Goal: Task Accomplishment & Management: Use online tool/utility

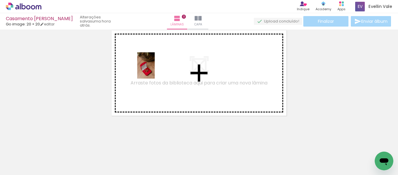
drag, startPoint x: 91, startPoint y: 164, endPoint x: 155, endPoint y: 70, distance: 113.4
click at [155, 70] on quentale-workspace at bounding box center [199, 87] width 398 height 175
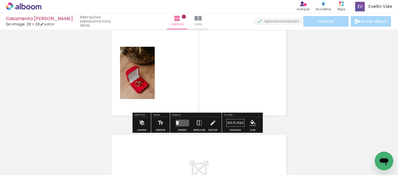
scroll to position [8, 0]
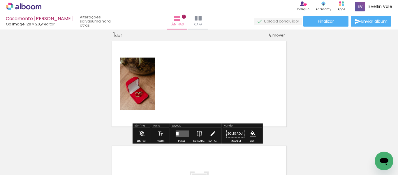
click at [179, 132] on quentale-layouter at bounding box center [182, 133] width 13 height 7
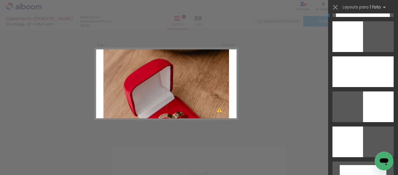
scroll to position [1225, 0]
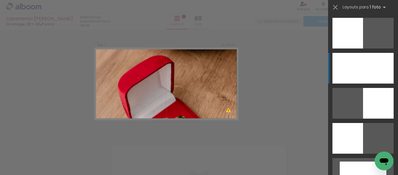
click at [369, 73] on div at bounding box center [363, 68] width 61 height 31
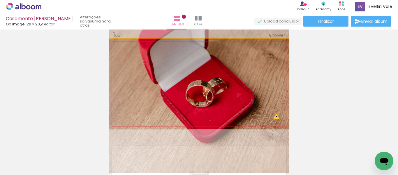
drag, startPoint x: 247, startPoint y: 99, endPoint x: 248, endPoint y: 52, distance: 46.7
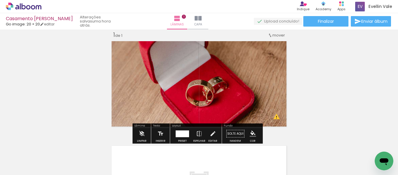
click at [184, 134] on div at bounding box center [182, 133] width 13 height 7
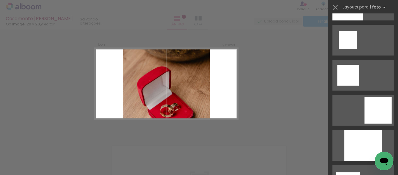
scroll to position [745, 0]
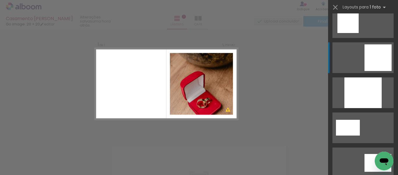
click at [387, 53] on div at bounding box center [378, 57] width 27 height 27
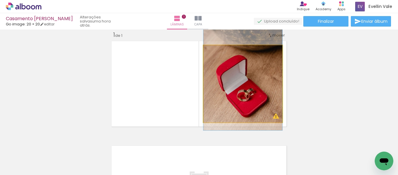
drag, startPoint x: 255, startPoint y: 95, endPoint x: 257, endPoint y: 82, distance: 13.2
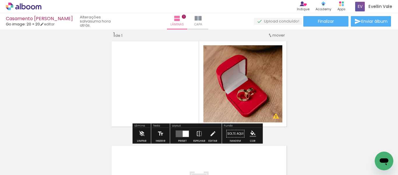
click at [313, 82] on div "Inserir lâmina 1 de 1 O Designbox precisará aumentar a sua imagem em 155% para …" at bounding box center [199, 128] width 398 height 209
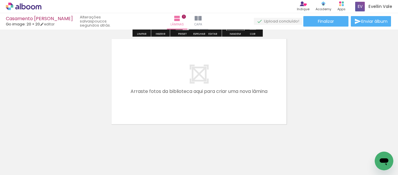
scroll to position [123, 0]
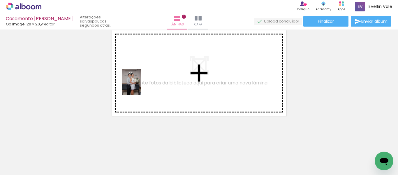
drag, startPoint x: 159, startPoint y: 161, endPoint x: 140, endPoint y: 86, distance: 77.2
click at [140, 86] on quentale-workspace at bounding box center [199, 87] width 398 height 175
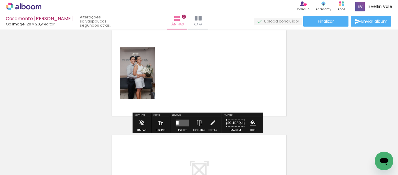
scroll to position [112, 0]
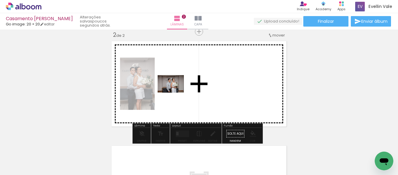
drag, startPoint x: 194, startPoint y: 164, endPoint x: 175, endPoint y: 92, distance: 73.5
click at [175, 92] on quentale-workspace at bounding box center [199, 87] width 398 height 175
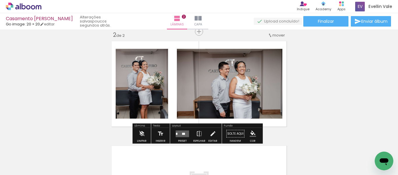
click at [186, 132] on quentale-layouter at bounding box center [182, 133] width 13 height 7
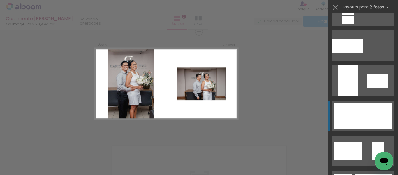
scroll to position [292, 0]
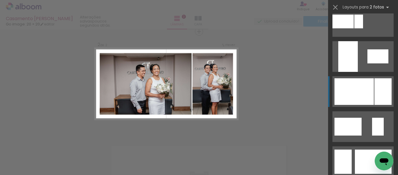
click at [371, 92] on div at bounding box center [354, 91] width 39 height 27
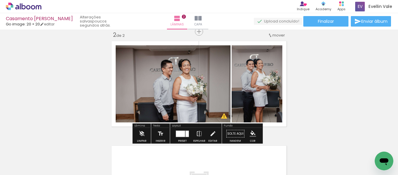
click at [176, 87] on quentale-photo at bounding box center [173, 83] width 115 height 77
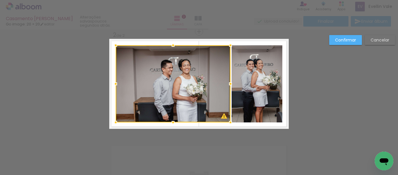
click at [328, 81] on div "Confirmar Cancelar" at bounding box center [199, 80] width 398 height 327
click at [0, 0] on slot "Confirmar" at bounding box center [0, 0] width 0 height 0
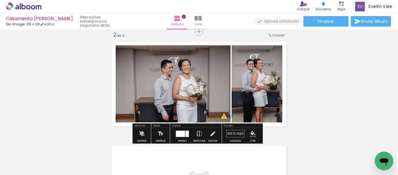
click at [168, 82] on quentale-photo at bounding box center [173, 83] width 115 height 77
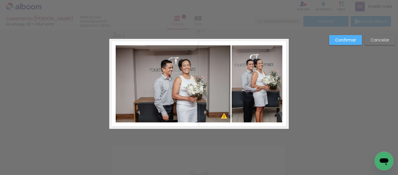
click at [0, 0] on slot "Confirmar" at bounding box center [0, 0] width 0 height 0
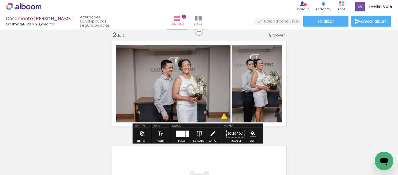
click at [165, 73] on quentale-photo at bounding box center [173, 83] width 115 height 77
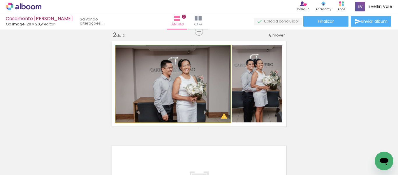
click at [161, 72] on quentale-photo at bounding box center [173, 83] width 115 height 77
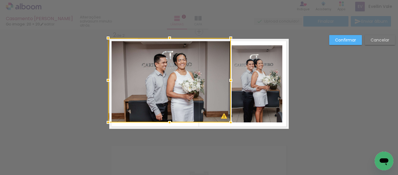
drag, startPoint x: 115, startPoint y: 46, endPoint x: 109, endPoint y: 37, distance: 11.0
click at [109, 37] on div at bounding box center [108, 38] width 12 height 12
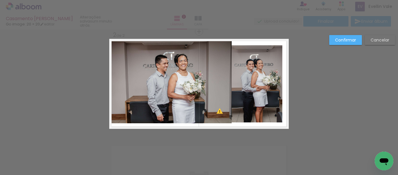
click at [0, 0] on slot "Confirmar" at bounding box center [0, 0] width 0 height 0
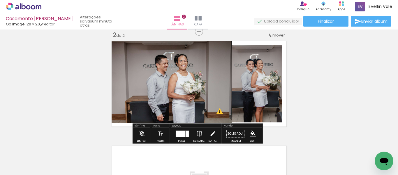
click at [131, 79] on quentale-photo at bounding box center [170, 81] width 123 height 84
click at [167, 90] on quentale-photo at bounding box center [170, 81] width 123 height 84
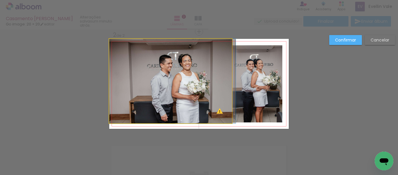
drag, startPoint x: 167, startPoint y: 90, endPoint x: 173, endPoint y: 97, distance: 9.5
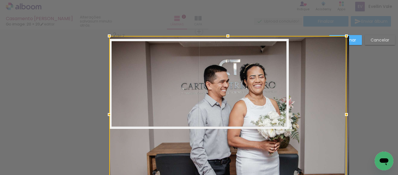
drag, startPoint x: 231, startPoint y: 40, endPoint x: 241, endPoint y: 34, distance: 11.0
click at [241, 34] on div "Inserir lâmina 1 de 2 Inserir lâmina 2 de 2 O Designbox precisará aumentar a su…" at bounding box center [199, 80] width 398 height 327
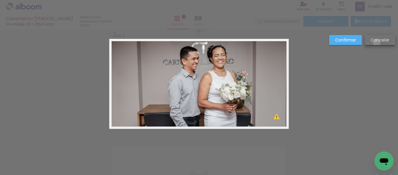
click at [0, 0] on slot "Cancelar" at bounding box center [0, 0] width 0 height 0
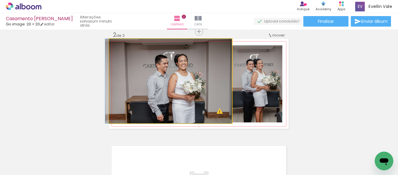
click at [198, 83] on quentale-photo at bounding box center [170, 81] width 123 height 84
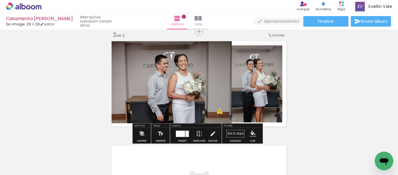
click at [203, 83] on quentale-photo at bounding box center [170, 81] width 123 height 84
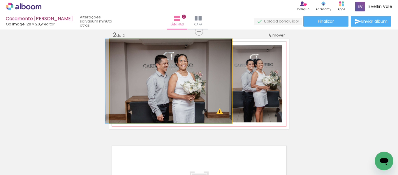
click at [203, 83] on quentale-photo at bounding box center [170, 81] width 123 height 84
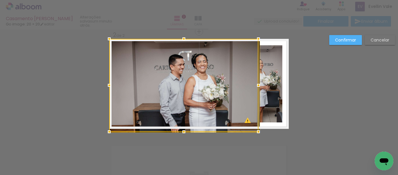
drag, startPoint x: 229, startPoint y: 124, endPoint x: 214, endPoint y: 111, distance: 18.8
click at [214, 111] on div at bounding box center [183, 85] width 149 height 93
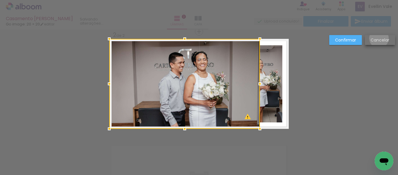
click at [0, 0] on slot "Cancelar" at bounding box center [0, 0] width 0 height 0
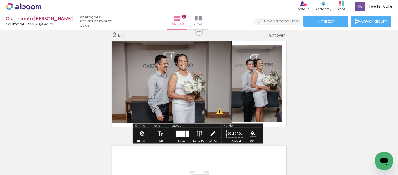
click at [181, 132] on div at bounding box center [180, 133] width 9 height 6
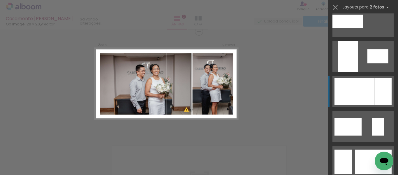
scroll to position [350, 0]
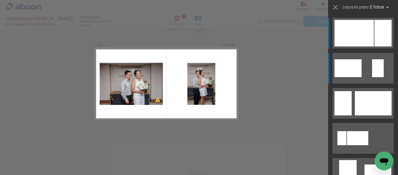
click at [357, 62] on div at bounding box center [348, 68] width 27 height 18
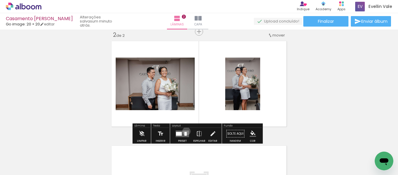
click at [185, 131] on quentale-layouter at bounding box center [182, 133] width 13 height 7
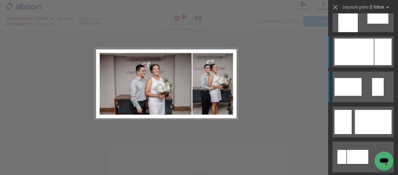
scroll to position [297, 0]
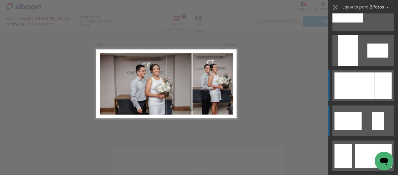
click at [375, 84] on div at bounding box center [383, 85] width 17 height 27
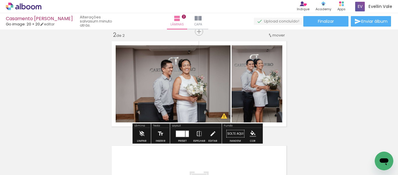
click at [140, 85] on quentale-photo at bounding box center [173, 83] width 115 height 77
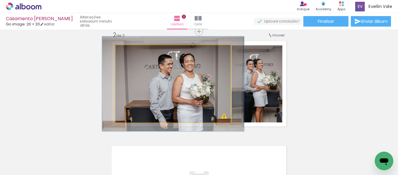
drag, startPoint x: 128, startPoint y: 52, endPoint x: 133, endPoint y: 52, distance: 4.7
type paper-slider "123"
click at [133, 52] on div at bounding box center [133, 51] width 5 height 5
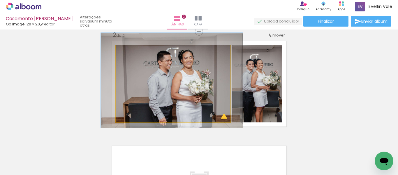
drag, startPoint x: 193, startPoint y: 81, endPoint x: 192, endPoint y: 78, distance: 3.7
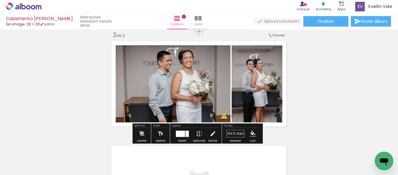
click at [313, 89] on div "Inserir lâmina 1 de 2 Inserir lâmina 2 de 2 O Designbox precisará aumentar a su…" at bounding box center [199, 76] width 398 height 313
click at [259, 80] on quentale-photo at bounding box center [257, 83] width 51 height 77
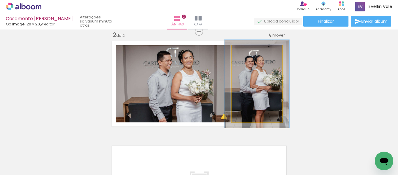
type paper-slider "114"
click at [246, 48] on div at bounding box center [248, 51] width 9 height 9
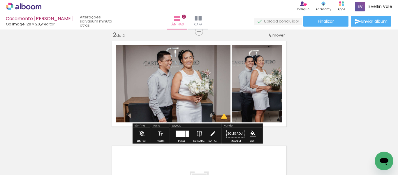
click at [329, 83] on div "Inserir lâmina 1 de 2 Inserir lâmina 2 de 2 O Designbox precisará aumentar a su…" at bounding box center [199, 76] width 398 height 313
click at [174, 92] on quentale-photo at bounding box center [173, 83] width 115 height 77
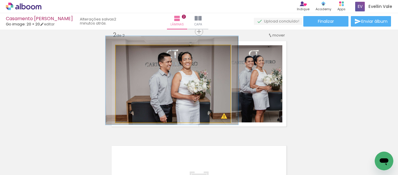
type paper-slider "115"
click at [131, 53] on div at bounding box center [132, 51] width 5 height 5
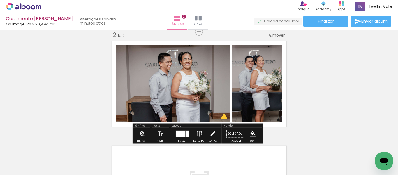
click at [308, 88] on div "Inserir lâmina 1 de 2 Inserir lâmina 2 de 2 O Designbox precisará aumentar a su…" at bounding box center [199, 76] width 398 height 313
click at [197, 134] on iron-icon at bounding box center [199, 134] width 6 height 12
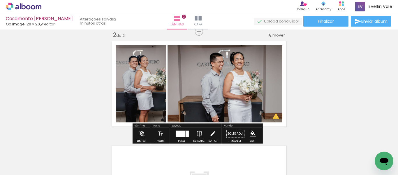
click at [317, 86] on div "Inserir lâmina 1 de 2 Inserir lâmina 2 de 2 O Designbox precisará aumentar a su…" at bounding box center [199, 76] width 398 height 313
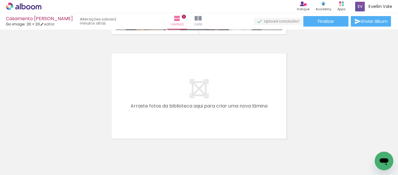
scroll to position [227, 0]
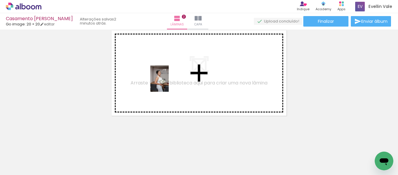
drag, startPoint x: 228, startPoint y: 157, endPoint x: 168, endPoint y: 83, distance: 95.6
click at [168, 83] on quentale-workspace at bounding box center [199, 87] width 398 height 175
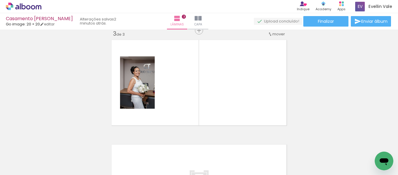
scroll to position [216, 0]
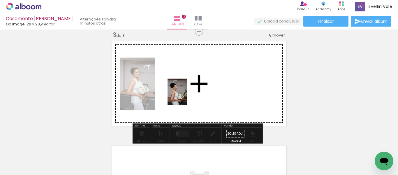
drag, startPoint x: 252, startPoint y: 159, endPoint x: 226, endPoint y: 121, distance: 46.3
click at [185, 95] on quentale-workspace at bounding box center [199, 87] width 398 height 175
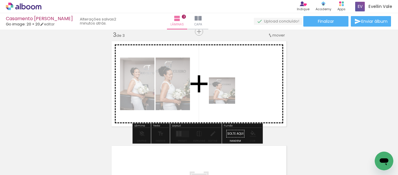
drag, startPoint x: 228, startPoint y: 98, endPoint x: 227, endPoint y: 95, distance: 3.9
click at [227, 95] on quentale-workspace at bounding box center [199, 87] width 398 height 175
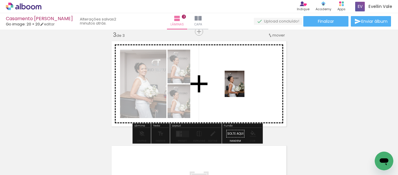
drag, startPoint x: 262, startPoint y: 122, endPoint x: 241, endPoint y: 87, distance: 40.4
click at [241, 87] on quentale-workspace at bounding box center [199, 87] width 398 height 175
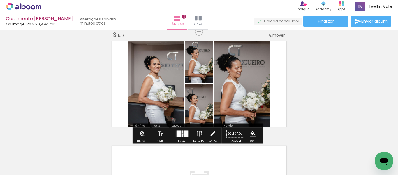
click at [184, 134] on div at bounding box center [186, 133] width 4 height 7
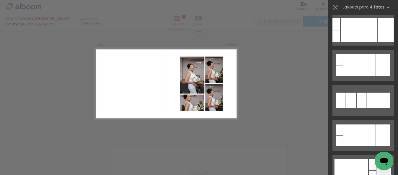
scroll to position [1983, 0]
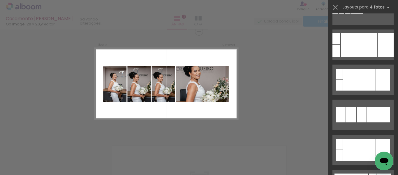
click at [268, 93] on div "Confirmar Cancelar" at bounding box center [199, 29] width 398 height 432
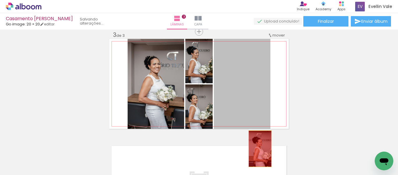
drag, startPoint x: 238, startPoint y: 82, endPoint x: 258, endPoint y: 148, distance: 69.3
click at [258, 148] on quentale-workspace at bounding box center [199, 87] width 398 height 175
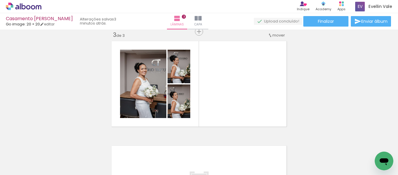
scroll to position [0, 0]
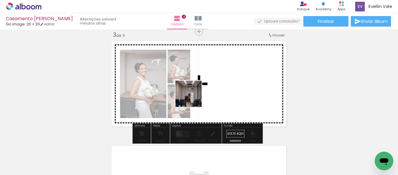
drag, startPoint x: 132, startPoint y: 157, endPoint x: 200, endPoint y: 87, distance: 97.3
click at [200, 87] on quentale-workspace at bounding box center [199, 87] width 398 height 175
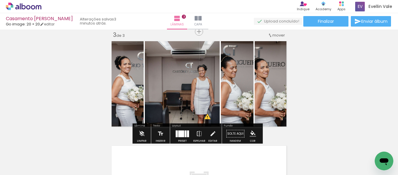
click at [180, 134] on div at bounding box center [181, 133] width 6 height 7
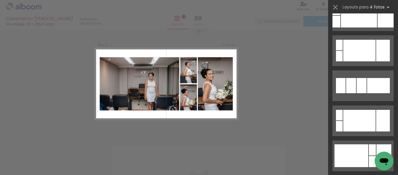
scroll to position [321, 0]
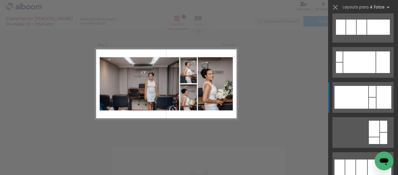
click at [372, 97] on div at bounding box center [372, 102] width 7 height 11
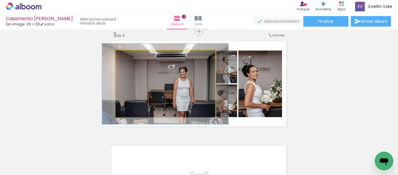
drag, startPoint x: 128, startPoint y: 57, endPoint x: 132, endPoint y: 57, distance: 4.4
click at [132, 57] on div at bounding box center [133, 56] width 5 height 5
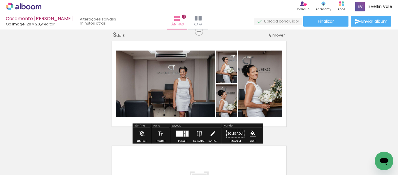
click at [308, 70] on div "Inserir lâmina 1 de 3 Inserir lâmina 2 de 3 Inserir lâmina 3 de 3 O Designbox p…" at bounding box center [199, 24] width 398 height 418
click at [184, 135] on div at bounding box center [184, 135] width 1 height 3
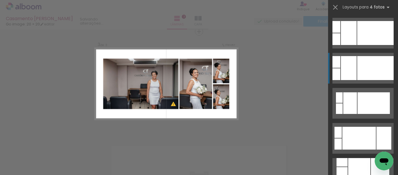
scroll to position [501, 0]
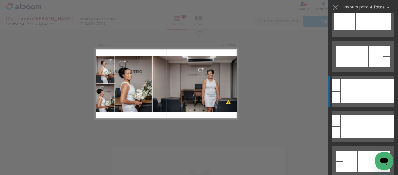
click at [370, 91] on div at bounding box center [375, 91] width 36 height 24
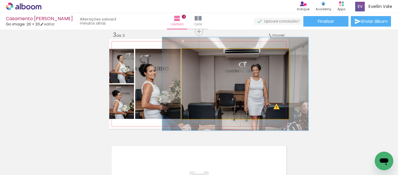
type paper-slider "133"
click at [201, 55] on div at bounding box center [203, 54] width 5 height 5
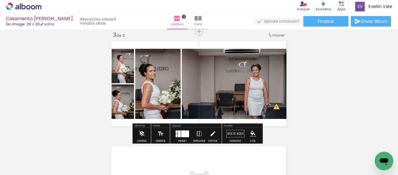
click at [328, 81] on div "Inserir lâmina 1 de 3 Inserir lâmina 2 de 3 Inserir lâmina 3 de 3 O Designbox p…" at bounding box center [199, 24] width 398 height 418
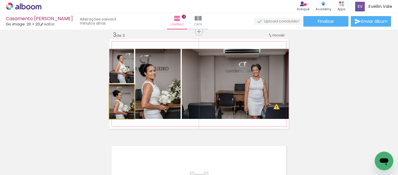
drag, startPoint x: 123, startPoint y: 113, endPoint x: 126, endPoint y: 113, distance: 3.5
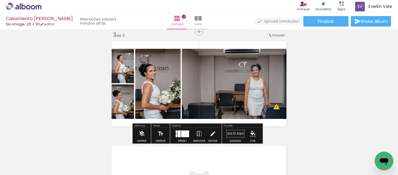
click at [73, 84] on div "Inserir lâmina 1 de 3 Inserir lâmina 2 de 3 Inserir lâmina 3 de 3 O Designbox p…" at bounding box center [199, 24] width 398 height 418
click at [79, 81] on div "Inserir lâmina 1 de 3 Inserir lâmina 2 de 3 Inserir lâmina 3 de 3 O Designbox p…" at bounding box center [199, 24] width 398 height 418
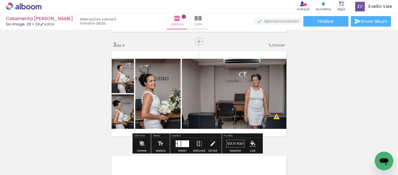
scroll to position [216, 0]
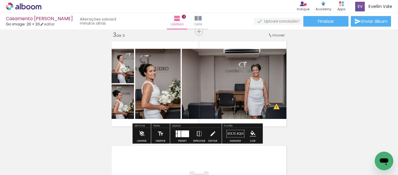
click at [183, 133] on div at bounding box center [185, 133] width 8 height 7
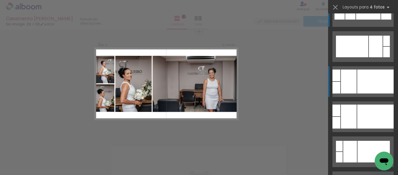
scroll to position [560, 0]
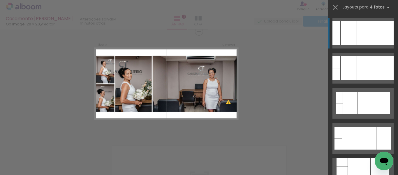
click at [375, 34] on div at bounding box center [375, 33] width 36 height 24
click at [368, 34] on div at bounding box center [375, 33] width 36 height 24
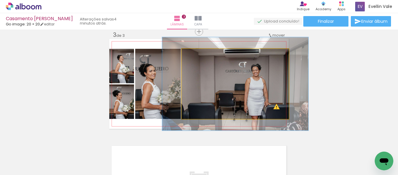
click at [205, 54] on div at bounding box center [203, 54] width 9 height 9
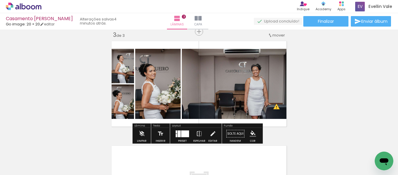
click at [350, 80] on div "Inserir lâmina 1 de 3 Inserir lâmina 2 de 3 Inserir lâmina 3 de 3 O Designbox p…" at bounding box center [199, 24] width 398 height 418
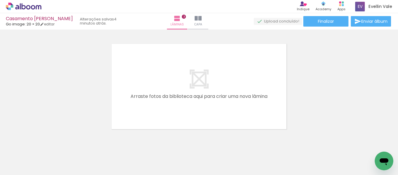
scroll to position [332, 0]
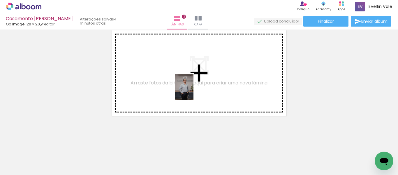
drag, startPoint x: 325, startPoint y: 159, endPoint x: 193, endPoint y: 91, distance: 148.4
click at [193, 91] on quentale-workspace at bounding box center [199, 87] width 398 height 175
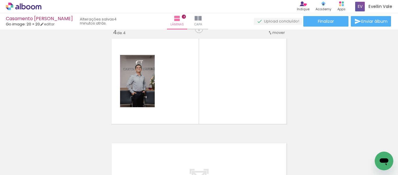
scroll to position [321, 0]
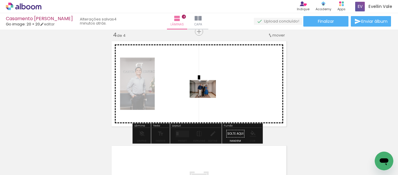
drag, startPoint x: 67, startPoint y: 158, endPoint x: 207, endPoint y: 97, distance: 153.1
click at [207, 97] on quentale-workspace at bounding box center [199, 87] width 398 height 175
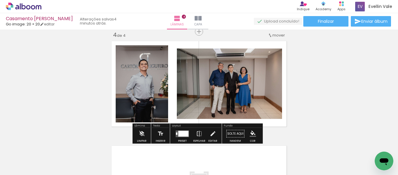
click at [180, 132] on div at bounding box center [183, 133] width 10 height 6
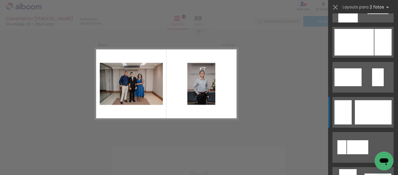
scroll to position [292, 0]
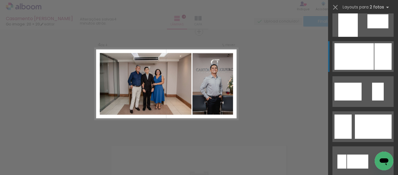
click at [375, 65] on div at bounding box center [383, 56] width 17 height 27
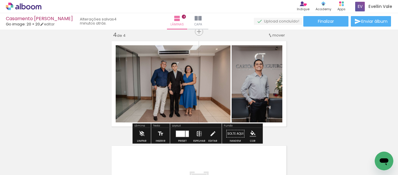
click at [198, 133] on iron-icon at bounding box center [199, 134] width 6 height 12
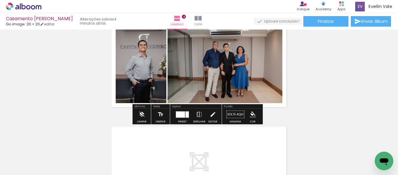
scroll to position [350, 0]
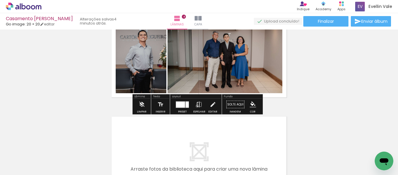
click at [196, 106] on iron-icon at bounding box center [199, 105] width 6 height 12
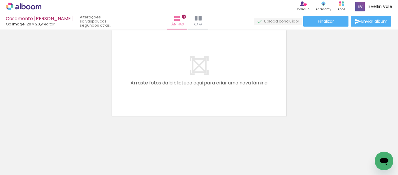
scroll to position [0, 239]
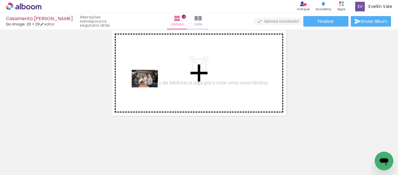
drag, startPoint x: 113, startPoint y: 161, endPoint x: 149, endPoint y: 87, distance: 82.3
click at [149, 87] on quentale-workspace at bounding box center [199, 87] width 398 height 175
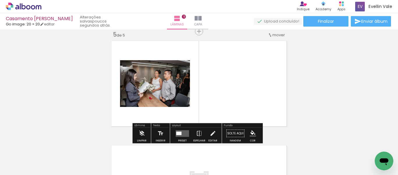
scroll to position [425, 0]
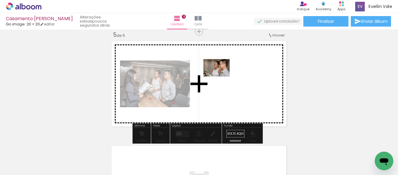
drag, startPoint x: 154, startPoint y: 155, endPoint x: 221, endPoint y: 76, distance: 103.2
click at [221, 76] on quentale-workspace at bounding box center [199, 87] width 398 height 175
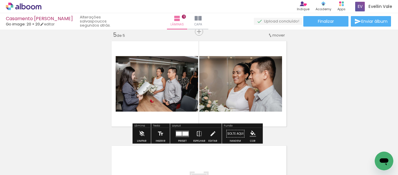
scroll to position [0, 313]
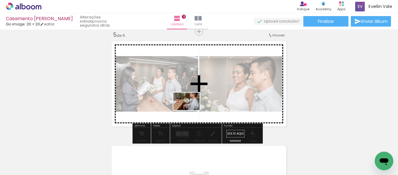
drag, startPoint x: 172, startPoint y: 163, endPoint x: 191, endPoint y: 110, distance: 56.2
click at [191, 110] on quentale-workspace at bounding box center [199, 87] width 398 height 175
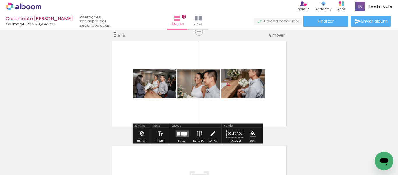
click at [185, 134] on div at bounding box center [186, 133] width 3 height 3
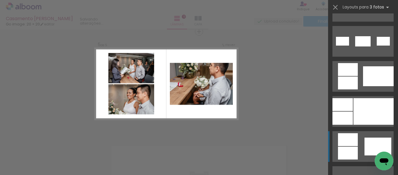
scroll to position [437, 0]
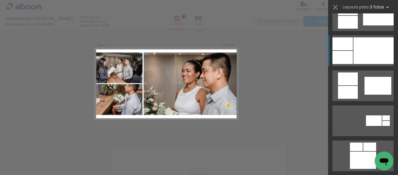
click at [378, 55] on div at bounding box center [374, 50] width 40 height 27
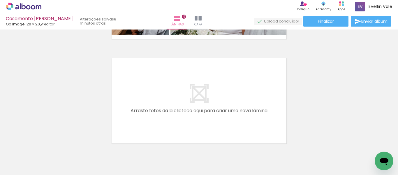
scroll to position [0, 392]
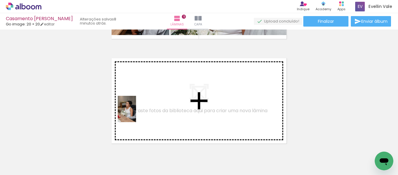
drag, startPoint x: 130, startPoint y: 162, endPoint x: 135, endPoint y: 113, distance: 48.7
click at [135, 113] on quentale-workspace at bounding box center [199, 87] width 398 height 175
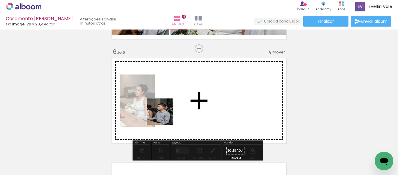
scroll to position [529, 0]
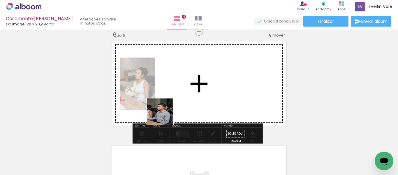
drag, startPoint x: 160, startPoint y: 161, endPoint x: 165, endPoint y: 116, distance: 45.4
click at [165, 116] on quentale-workspace at bounding box center [199, 87] width 398 height 175
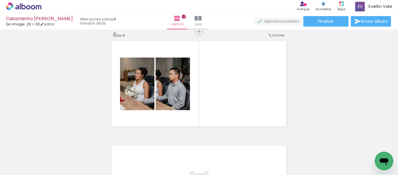
scroll to position [0, 295]
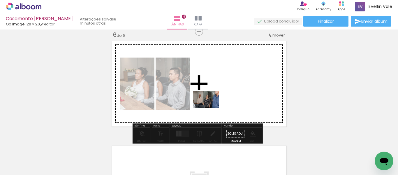
drag, startPoint x: 149, startPoint y: 161, endPoint x: 211, endPoint y: 108, distance: 81.1
click at [211, 108] on quentale-workspace at bounding box center [199, 87] width 398 height 175
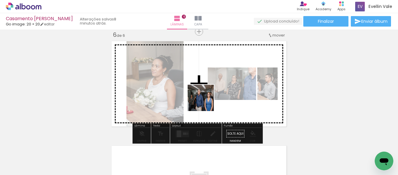
drag, startPoint x: 125, startPoint y: 162, endPoint x: 205, endPoint y: 102, distance: 99.6
click at [205, 102] on quentale-workspace at bounding box center [199, 87] width 398 height 175
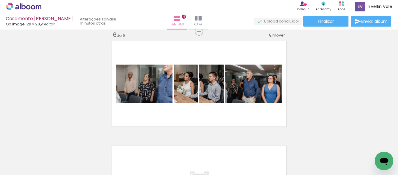
scroll to position [0, 423]
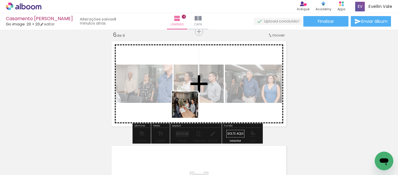
drag, startPoint x: 161, startPoint y: 163, endPoint x: 190, endPoint y: 109, distance: 60.9
click at [190, 109] on quentale-workspace at bounding box center [199, 87] width 398 height 175
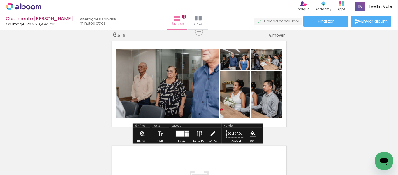
click at [182, 134] on div at bounding box center [180, 133] width 8 height 6
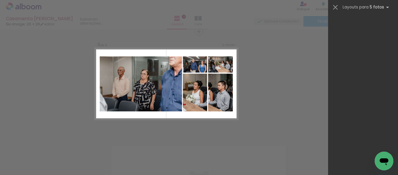
scroll to position [0, 0]
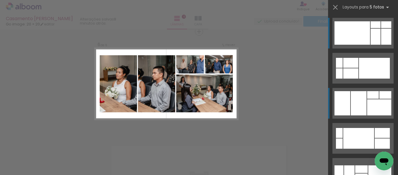
click at [376, 103] on div at bounding box center [379, 107] width 24 height 16
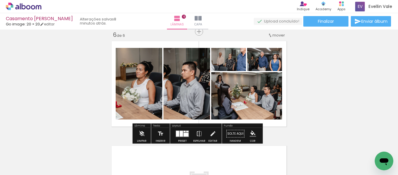
click at [234, 61] on quentale-photo at bounding box center [228, 59] width 35 height 23
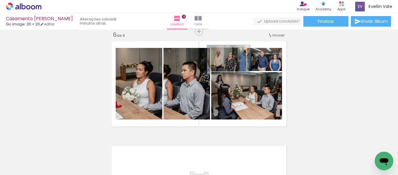
drag, startPoint x: 224, startPoint y: 54, endPoint x: 227, endPoint y: 54, distance: 3.2
click at [227, 54] on div at bounding box center [226, 53] width 9 height 9
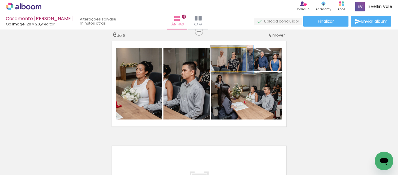
drag, startPoint x: 236, startPoint y: 63, endPoint x: 239, endPoint y: 63, distance: 3.2
type paper-slider "137"
click at [229, 55] on div at bounding box center [229, 53] width 9 height 9
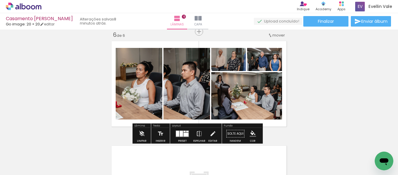
click at [261, 63] on div "Largura Cor" at bounding box center [266, 63] width 10 height 9
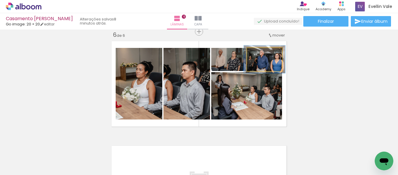
click at [262, 54] on div at bounding box center [261, 53] width 9 height 9
drag, startPoint x: 277, startPoint y: 64, endPoint x: 273, endPoint y: 64, distance: 3.8
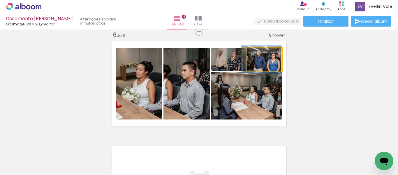
type paper-slider "114"
click at [259, 53] on div at bounding box center [261, 53] width 5 height 5
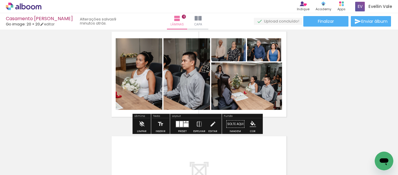
scroll to position [529, 0]
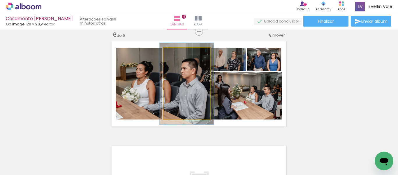
click at [179, 54] on div at bounding box center [180, 53] width 5 height 5
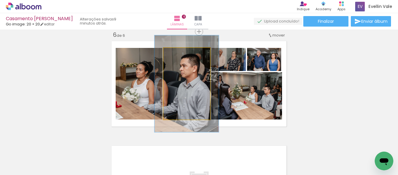
drag, startPoint x: 179, startPoint y: 54, endPoint x: 184, endPoint y: 54, distance: 4.7
click at [184, 54] on div at bounding box center [185, 53] width 5 height 5
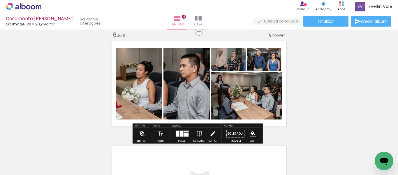
click at [271, 74] on div "Largura Cor" at bounding box center [271, 78] width 10 height 9
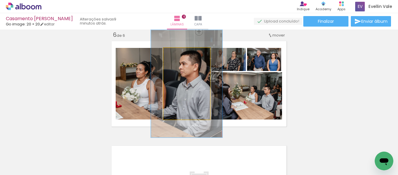
drag, startPoint x: 186, startPoint y: 55, endPoint x: 190, endPoint y: 54, distance: 3.6
type paper-slider "150"
click at [190, 54] on div at bounding box center [188, 53] width 9 height 9
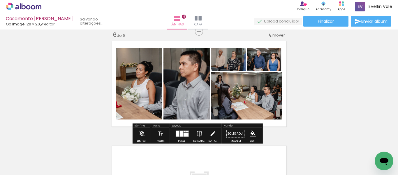
click at [280, 81] on quentale-layouter at bounding box center [199, 84] width 180 height 90
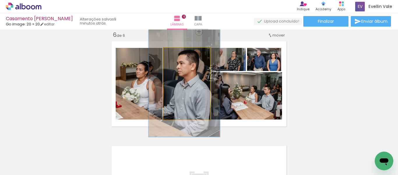
click at [191, 91] on quentale-photo at bounding box center [187, 83] width 47 height 71
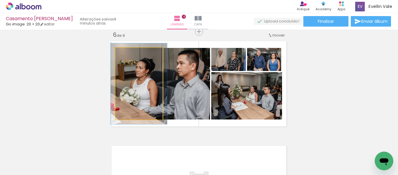
type paper-slider "113"
click at [130, 55] on div at bounding box center [131, 53] width 5 height 5
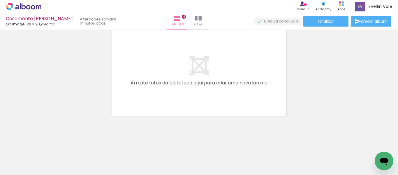
scroll to position [0, 470]
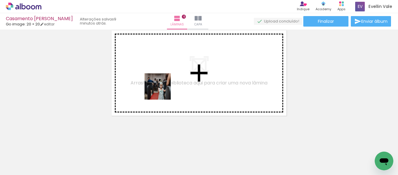
drag, startPoint x: 148, startPoint y: 160, endPoint x: 162, endPoint y: 89, distance: 72.2
click at [162, 89] on quentale-workspace at bounding box center [199, 87] width 398 height 175
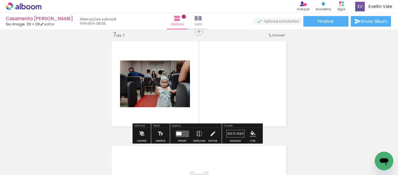
scroll to position [634, 0]
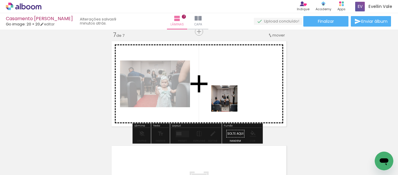
drag, startPoint x: 176, startPoint y: 162, endPoint x: 229, endPoint y: 103, distance: 79.5
click at [229, 103] on quentale-workspace at bounding box center [199, 87] width 398 height 175
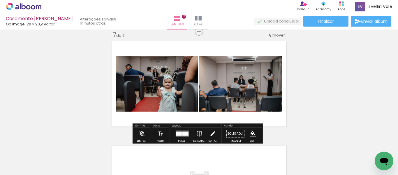
scroll to position [0, 562]
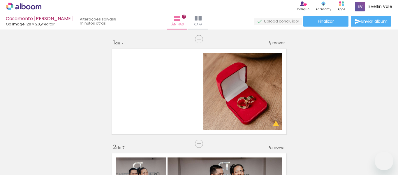
click at [194, 104] on quentale-workspace at bounding box center [199, 87] width 398 height 175
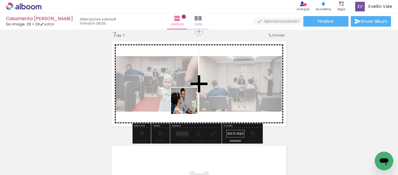
drag, startPoint x: 184, startPoint y: 157, endPoint x: 189, endPoint y: 105, distance: 52.7
click at [189, 105] on quentale-workspace at bounding box center [199, 87] width 398 height 175
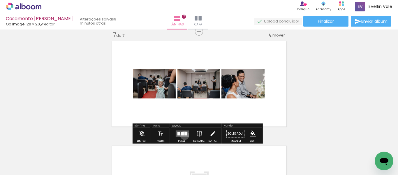
click at [183, 135] on quentale-layouter at bounding box center [182, 133] width 13 height 7
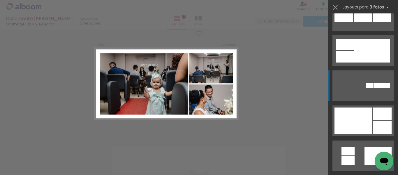
scroll to position [700, 0]
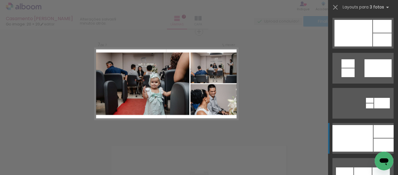
click at [364, 137] on div at bounding box center [353, 138] width 41 height 27
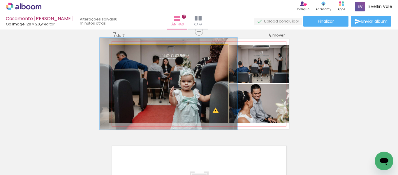
type paper-slider "116"
click at [124, 51] on div at bounding box center [126, 50] width 5 height 5
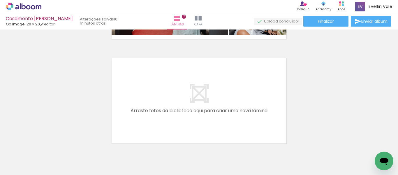
scroll to position [749, 0]
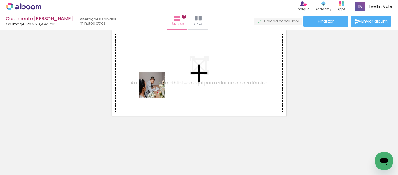
drag, startPoint x: 120, startPoint y: 162, endPoint x: 157, endPoint y: 89, distance: 82.1
click at [157, 89] on quentale-workspace at bounding box center [199, 87] width 398 height 175
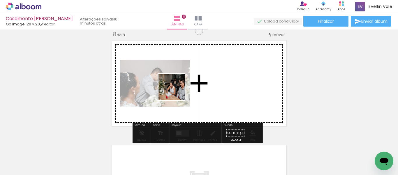
scroll to position [738, 0]
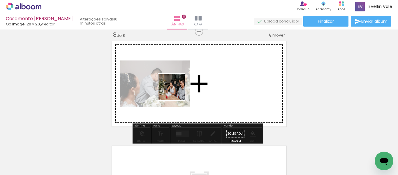
drag, startPoint x: 152, startPoint y: 157, endPoint x: 176, endPoint y: 91, distance: 69.8
click at [176, 91] on quentale-workspace at bounding box center [199, 87] width 398 height 175
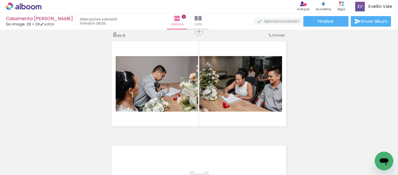
scroll to position [0, 632]
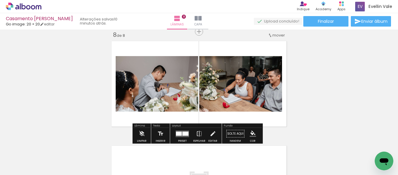
click at [184, 131] on quentale-layouter at bounding box center [182, 133] width 13 height 7
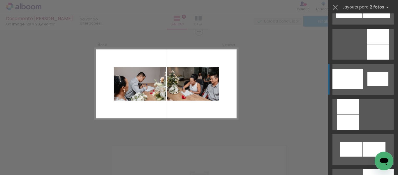
scroll to position [700, 0]
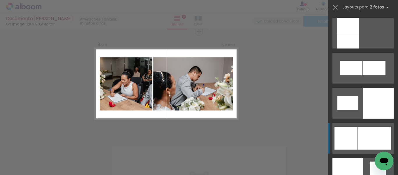
click at [369, 135] on div at bounding box center [375, 138] width 34 height 23
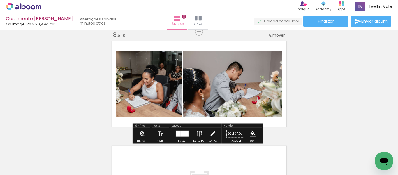
click at [177, 131] on div at bounding box center [178, 133] width 5 height 6
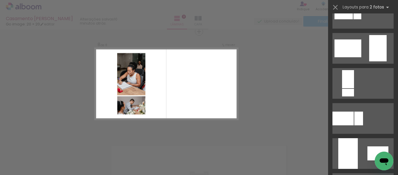
scroll to position [1184, 0]
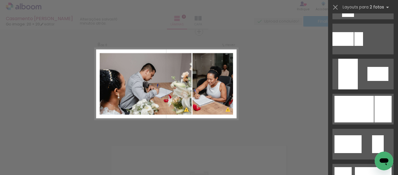
click at [368, 106] on div at bounding box center [354, 109] width 39 height 27
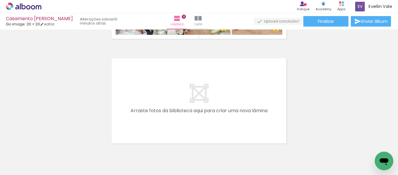
scroll to position [853, 0]
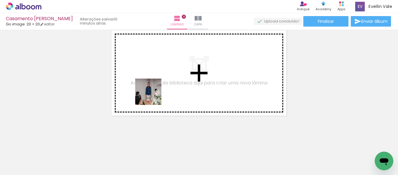
drag, startPoint x: 149, startPoint y: 157, endPoint x: 153, endPoint y: 95, distance: 62.5
click at [153, 95] on quentale-workspace at bounding box center [199, 87] width 398 height 175
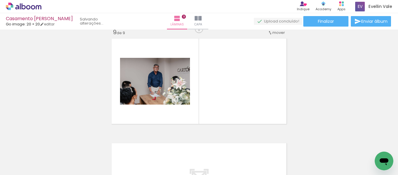
scroll to position [843, 0]
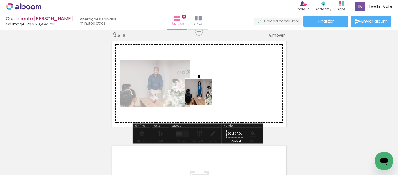
drag, startPoint x: 180, startPoint y: 162, endPoint x: 203, endPoint y: 96, distance: 69.9
click at [203, 96] on quentale-workspace at bounding box center [199, 87] width 398 height 175
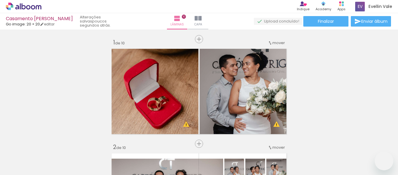
click at [0, 0] on slot at bounding box center [0, 0] width 0 height 0
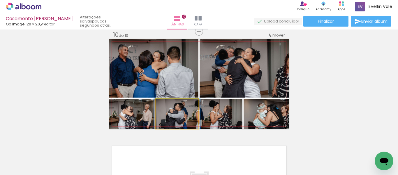
scroll to position [0, 1309]
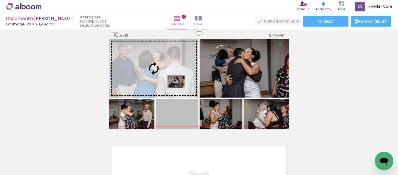
drag, startPoint x: 186, startPoint y: 120, endPoint x: 174, endPoint y: 81, distance: 40.7
click at [0, 0] on slot at bounding box center [0, 0] width 0 height 0
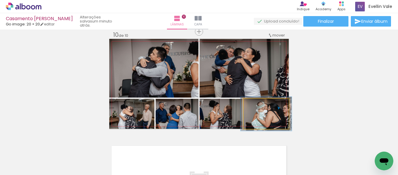
type paper-slider "113"
click at [259, 104] on div at bounding box center [259, 104] width 5 height 5
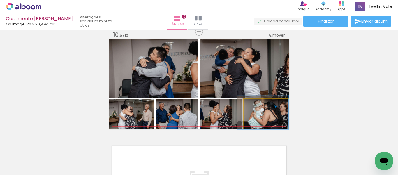
drag, startPoint x: 277, startPoint y: 118, endPoint x: 272, endPoint y: 117, distance: 4.9
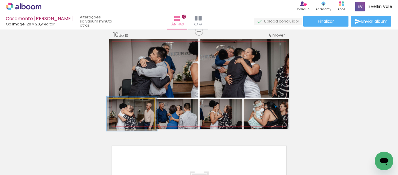
type paper-slider "112"
click at [121, 106] on div at bounding box center [125, 104] width 9 height 9
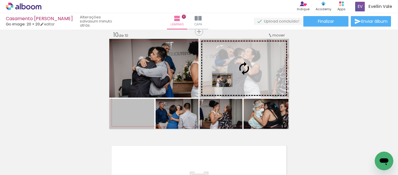
drag, startPoint x: 143, startPoint y: 116, endPoint x: 220, endPoint y: 81, distance: 83.9
click at [0, 0] on slot at bounding box center [0, 0] width 0 height 0
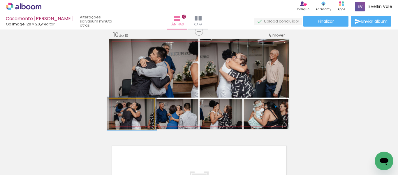
type paper-slider "110"
click at [123, 104] on div at bounding box center [124, 104] width 5 height 5
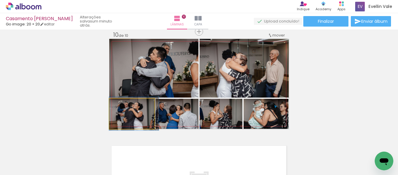
drag, startPoint x: 141, startPoint y: 119, endPoint x: 147, endPoint y: 119, distance: 5.2
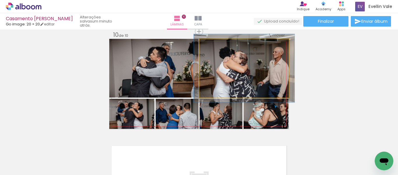
type paper-slider "114"
click at [213, 44] on div at bounding box center [215, 44] width 5 height 5
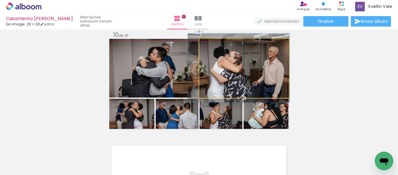
drag, startPoint x: 251, startPoint y: 74, endPoint x: 247, endPoint y: 73, distance: 4.2
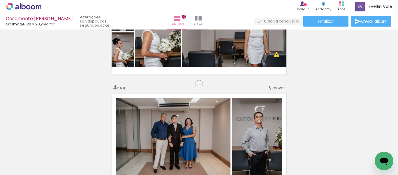
scroll to position [262, 0]
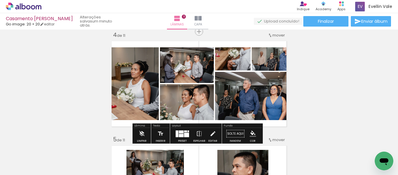
scroll to position [0, 1774]
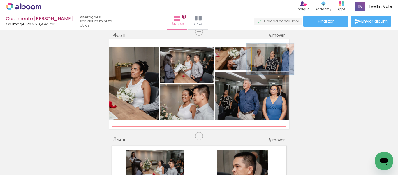
drag, startPoint x: 263, startPoint y: 52, endPoint x: 268, endPoint y: 52, distance: 4.7
type paper-slider "130"
click at [268, 52] on div at bounding box center [268, 53] width 5 height 5
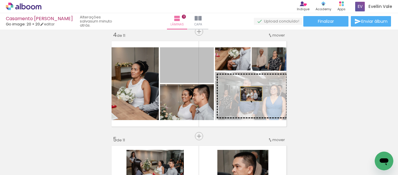
drag, startPoint x: 208, startPoint y: 69, endPoint x: 249, endPoint y: 94, distance: 47.7
click at [0, 0] on slot at bounding box center [0, 0] width 0 height 0
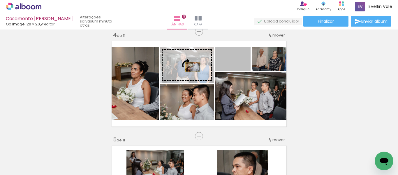
drag, startPoint x: 240, startPoint y: 66, endPoint x: 183, endPoint y: 67, distance: 57.2
click at [0, 0] on slot at bounding box center [0, 0] width 0 height 0
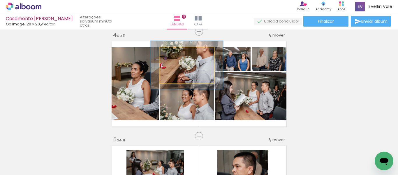
drag, startPoint x: 172, startPoint y: 55, endPoint x: 179, endPoint y: 53, distance: 7.1
type paper-slider "134"
click at [179, 53] on div at bounding box center [180, 53] width 5 height 5
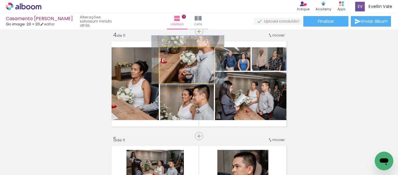
drag, startPoint x: 188, startPoint y: 73, endPoint x: 189, endPoint y: 67, distance: 5.3
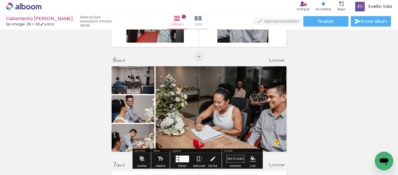
scroll to position [496, 0]
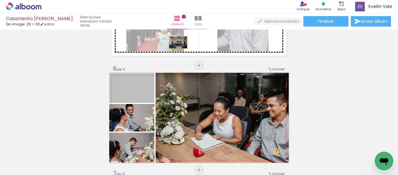
drag, startPoint x: 148, startPoint y: 100, endPoint x: 176, endPoint y: 42, distance: 63.9
click at [176, 42] on div "Inserir lâmina 1 de 11 Inserir lâmina 2 de 11 Inserir lâmina 3 de 11 Inserir lâ…" at bounding box center [199, 162] width 398 height 1253
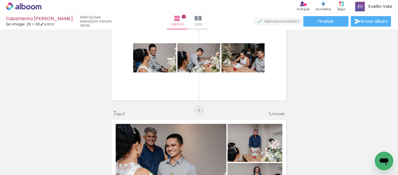
scroll to position [554, 0]
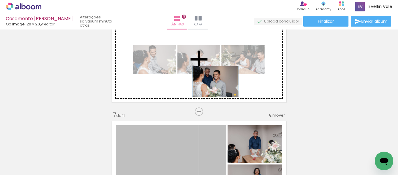
drag, startPoint x: 209, startPoint y: 134, endPoint x: 213, endPoint y: 81, distance: 52.3
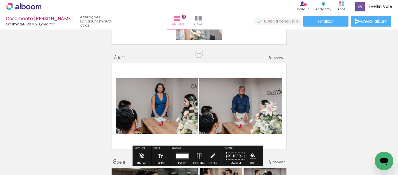
scroll to position [612, 0]
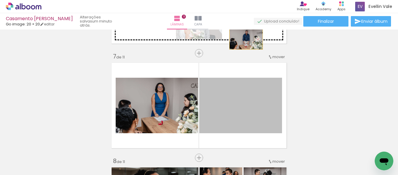
drag, startPoint x: 245, startPoint y: 56, endPoint x: 244, endPoint y: 38, distance: 18.4
click at [244, 38] on div "Inserir lâmina 1 de 11 Inserir lâmina 2 de 11 Inserir lâmina 3 de 11 Inserir lâ…" at bounding box center [199, 45] width 398 height 1253
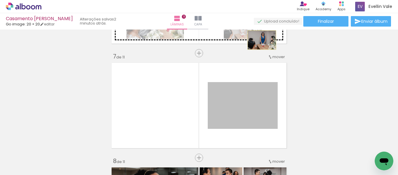
drag, startPoint x: 253, startPoint y: 100, endPoint x: 260, endPoint y: 40, distance: 60.4
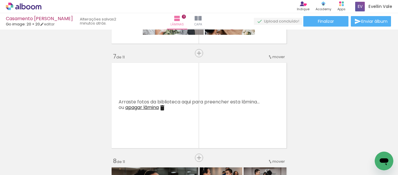
click at [278, 59] on span "mover" at bounding box center [279, 57] width 13 height 6
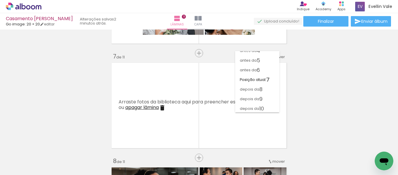
scroll to position [45, 0]
click at [265, 106] on paper-item "depois da 11" at bounding box center [257, 108] width 44 height 10
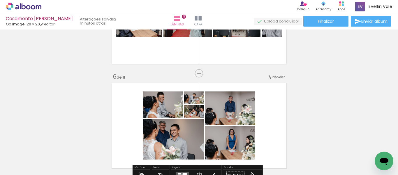
scroll to position [439, 0]
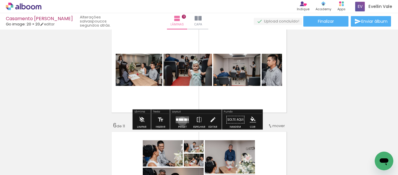
click at [181, 121] on quentale-layouter at bounding box center [182, 119] width 13 height 7
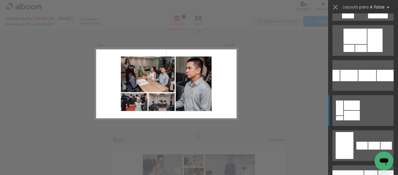
scroll to position [525, 0]
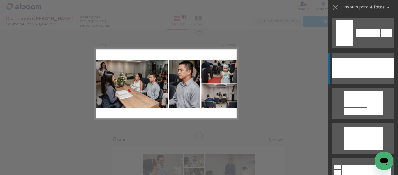
click at [376, 66] on quentale-layouter at bounding box center [363, 68] width 61 height 31
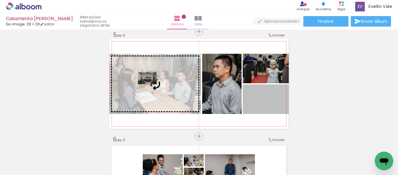
drag, startPoint x: 277, startPoint y: 105, endPoint x: 145, endPoint y: 78, distance: 134.2
click at [0, 0] on slot at bounding box center [0, 0] width 0 height 0
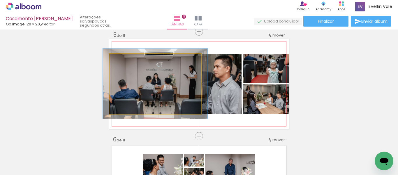
drag, startPoint x: 123, startPoint y: 62, endPoint x: 126, endPoint y: 61, distance: 3.0
click at [126, 61] on div at bounding box center [125, 59] width 9 height 9
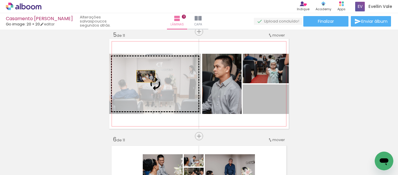
drag, startPoint x: 284, startPoint y: 105, endPoint x: 144, endPoint y: 76, distance: 143.0
click at [0, 0] on slot at bounding box center [0, 0] width 0 height 0
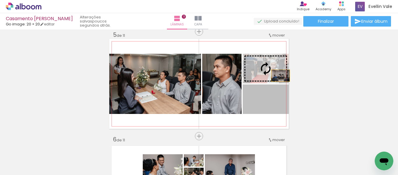
drag, startPoint x: 280, startPoint y: 99, endPoint x: 278, endPoint y: 76, distance: 24.0
click at [0, 0] on slot at bounding box center [0, 0] width 0 height 0
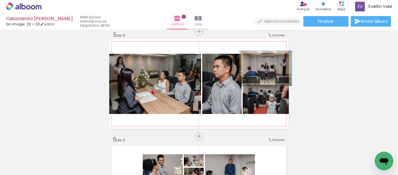
type paper-slider "113"
click at [257, 60] on div at bounding box center [259, 59] width 5 height 5
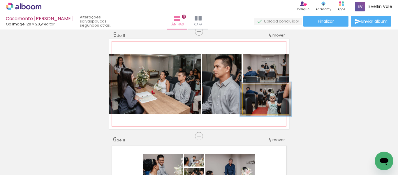
type paper-slider "112"
click at [257, 89] on div at bounding box center [258, 90] width 5 height 5
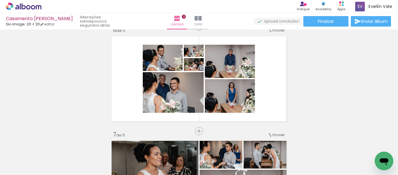
scroll to position [542, 0]
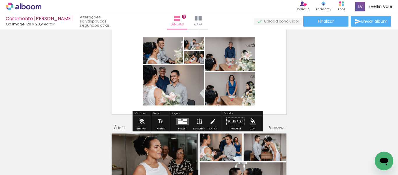
click at [182, 118] on quentale-layouter at bounding box center [182, 121] width 13 height 7
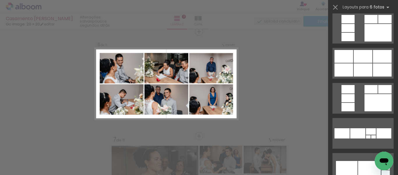
scroll to position [554, 0]
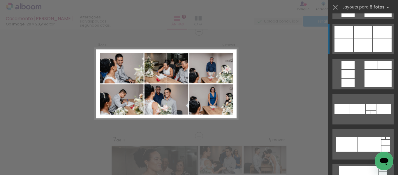
click at [373, 43] on div at bounding box center [382, 45] width 19 height 13
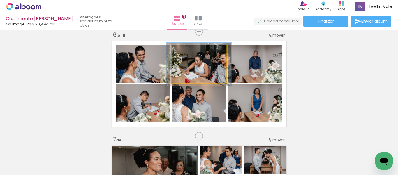
drag, startPoint x: 185, startPoint y: 55, endPoint x: 188, endPoint y: 54, distance: 3.1
type paper-slider "114"
click at [188, 54] on div at bounding box center [188, 51] width 9 height 9
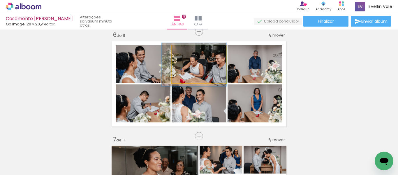
drag, startPoint x: 213, startPoint y: 69, endPoint x: 208, endPoint y: 69, distance: 5.0
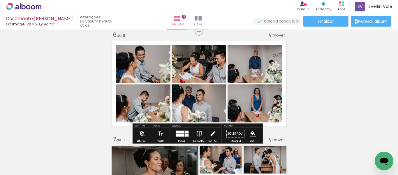
click at [317, 75] on div "Inserir lâmina 1 de 11 Inserir lâmina 2 de 11 Inserir lâmina 3 de 11 Inserir lâ…" at bounding box center [199, 128] width 398 height 1253
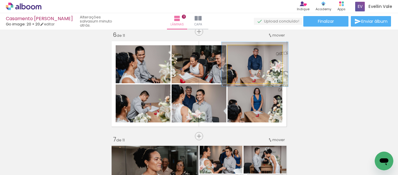
type paper-slider "117"
click at [243, 51] on div at bounding box center [244, 51] width 5 height 5
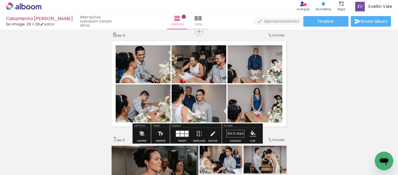
click at [344, 91] on div "Inserir lâmina 1 de 11 Inserir lâmina 2 de 11 Inserir lâmina 3 de 11 Inserir lâ…" at bounding box center [199, 128] width 398 height 1253
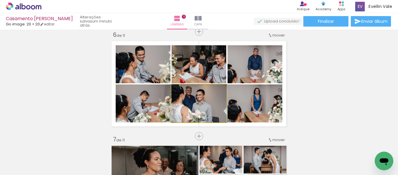
click at [218, 113] on quentale-photo at bounding box center [199, 103] width 55 height 38
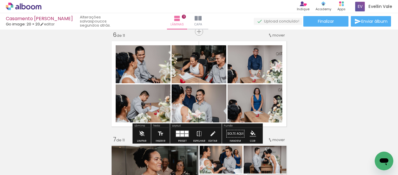
scroll to position [0, 1774]
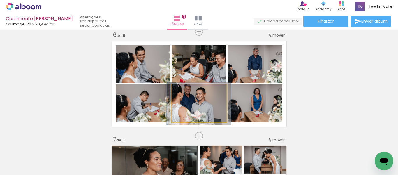
drag, startPoint x: 184, startPoint y: 92, endPoint x: 188, endPoint y: 92, distance: 3.8
type paper-slider "119"
click at [188, 92] on div at bounding box center [187, 90] width 5 height 5
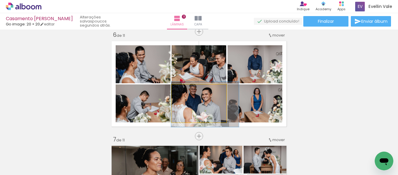
drag, startPoint x: 207, startPoint y: 107, endPoint x: 212, endPoint y: 108, distance: 5.0
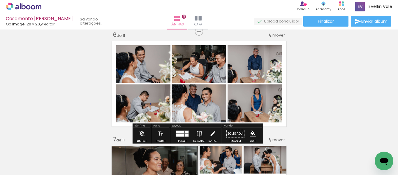
click at [313, 91] on div "Inserir lâmina 1 de 11 Inserir lâmina 2 de 11 Inserir lâmina 3 de 11 Inserir lâ…" at bounding box center [199, 128] width 398 height 1253
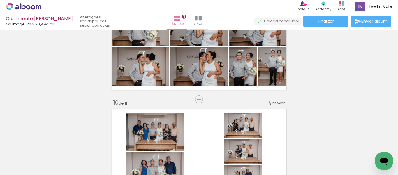
scroll to position [850, 0]
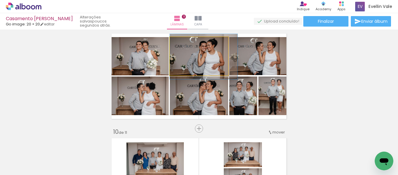
drag, startPoint x: 207, startPoint y: 60, endPoint x: 210, endPoint y: 60, distance: 3.2
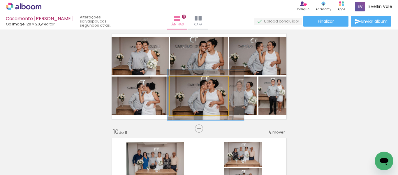
type paper-slider "131"
click at [189, 84] on div at bounding box center [190, 82] width 9 height 9
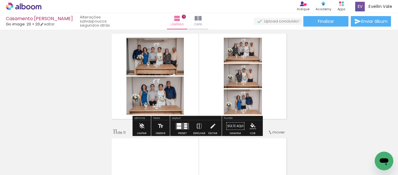
scroll to position [967, 0]
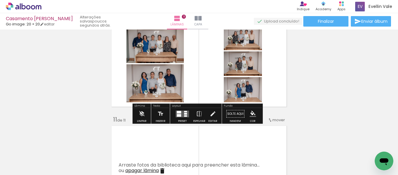
click at [182, 112] on quentale-layouter at bounding box center [182, 113] width 13 height 7
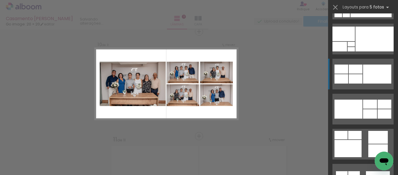
scroll to position [262, 0]
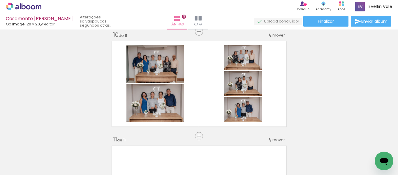
scroll to position [0, 1774]
click at [346, 159] on div at bounding box center [341, 155] width 29 height 18
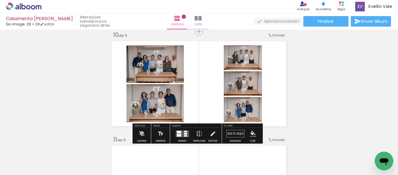
scroll to position [0, 1550]
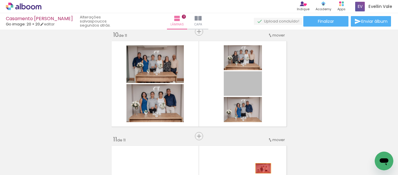
drag, startPoint x: 255, startPoint y: 87, endPoint x: 261, endPoint y: 168, distance: 81.6
click at [261, 168] on quentale-workspace at bounding box center [199, 87] width 398 height 175
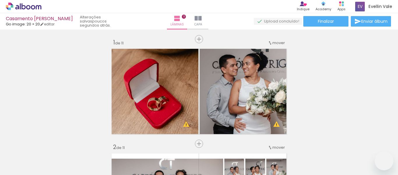
type paper-slider "110"
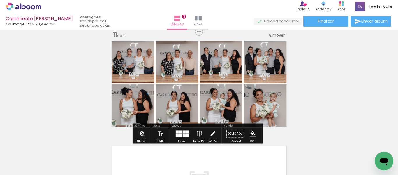
scroll to position [0, 1774]
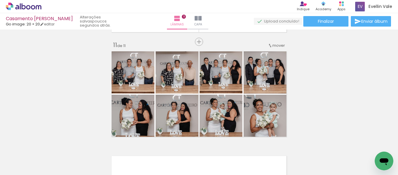
scroll to position [1051, 0]
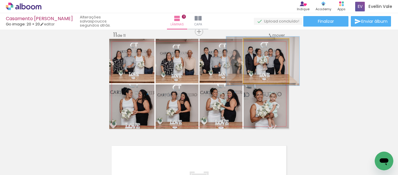
click at [282, 76] on quentale-photo at bounding box center [266, 61] width 45 height 44
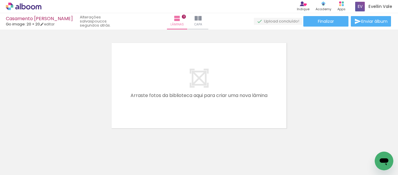
scroll to position [1167, 0]
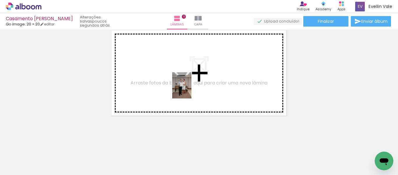
drag, startPoint x: 283, startPoint y: 160, endPoint x: 190, endPoint y: 90, distance: 117.0
click at [190, 90] on quentale-workspace at bounding box center [199, 87] width 398 height 175
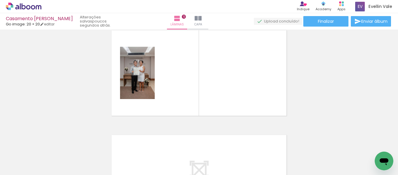
scroll to position [1156, 0]
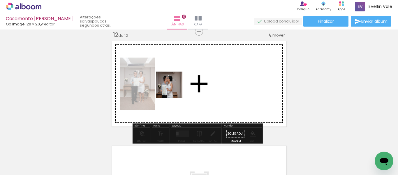
drag, startPoint x: 313, startPoint y: 156, endPoint x: 174, endPoint y: 89, distance: 154.3
click at [174, 89] on quentale-workspace at bounding box center [199, 87] width 398 height 175
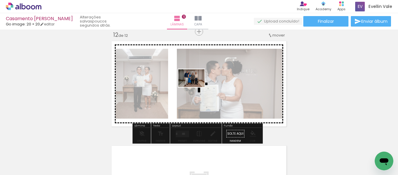
drag, startPoint x: 371, startPoint y: 160, endPoint x: 247, endPoint y: 147, distance: 125.5
click at [196, 86] on quentale-workspace at bounding box center [199, 87] width 398 height 175
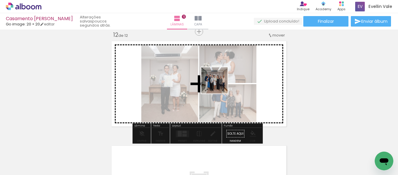
drag, startPoint x: 243, startPoint y: 158, endPoint x: 219, endPoint y: 85, distance: 77.1
click at [219, 85] on quentale-workspace at bounding box center [199, 87] width 398 height 175
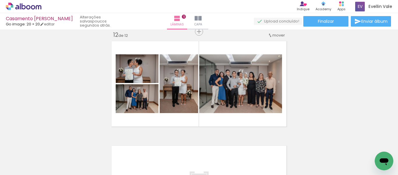
scroll to position [0, 1774]
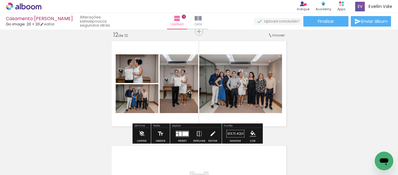
click at [183, 133] on div at bounding box center [186, 133] width 6 height 4
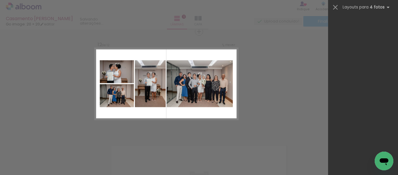
scroll to position [0, 0]
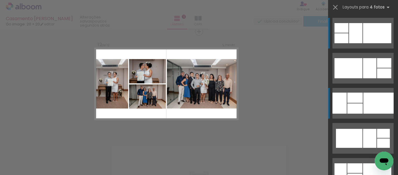
click at [369, 95] on div at bounding box center [379, 102] width 30 height 21
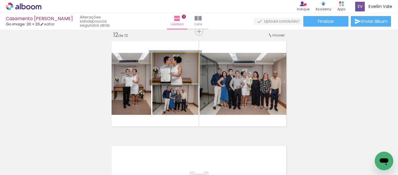
type paper-slider "114"
click at [167, 60] on div at bounding box center [168, 58] width 5 height 5
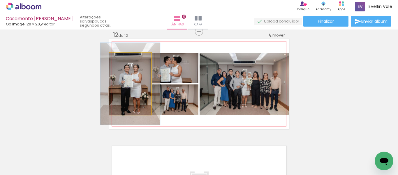
drag, startPoint x: 120, startPoint y: 58, endPoint x: 127, endPoint y: 58, distance: 6.4
type paper-slider "132"
click at [127, 58] on div at bounding box center [129, 58] width 5 height 5
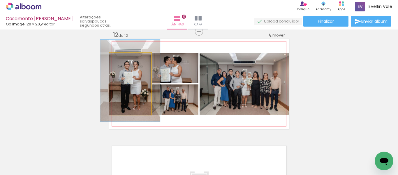
drag, startPoint x: 131, startPoint y: 78, endPoint x: 132, endPoint y: 75, distance: 3.5
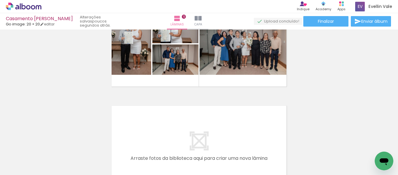
scroll to position [1225, 0]
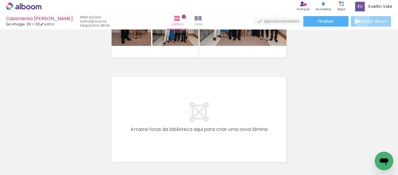
click at [362, 20] on span "Enviar álbum" at bounding box center [375, 21] width 26 height 4
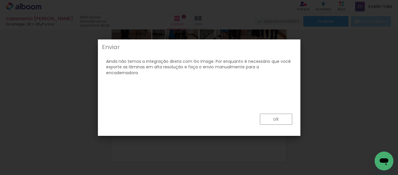
click at [283, 118] on paper-button "ok" at bounding box center [276, 118] width 32 height 11
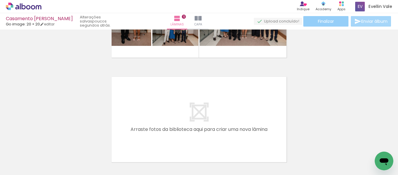
click at [331, 22] on span "Finalizar" at bounding box center [326, 21] width 16 height 4
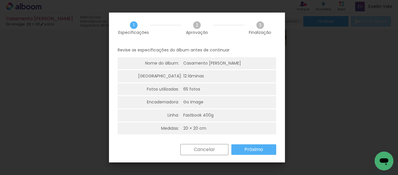
scroll to position [1, 0]
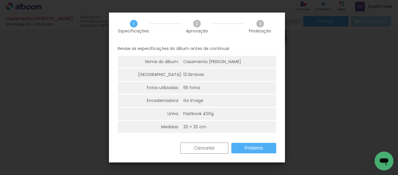
click at [0, 0] on slot "Próximo" at bounding box center [0, 0] width 0 height 0
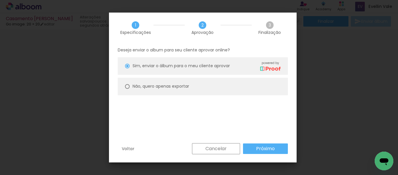
click at [126, 88] on div at bounding box center [127, 86] width 5 height 5
type paper-radio-button "on"
click at [252, 147] on paper-button "Próximo" at bounding box center [265, 148] width 45 height 10
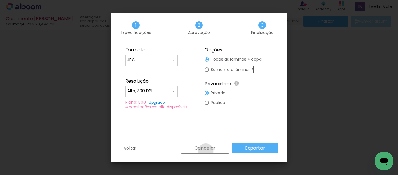
click at [0, 0] on slot "Cancelar" at bounding box center [0, 0] width 0 height 0
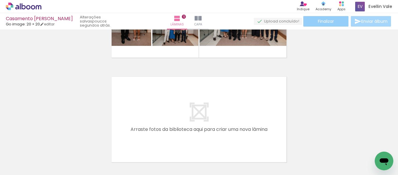
click at [323, 20] on span "Finalizar" at bounding box center [326, 21] width 16 height 4
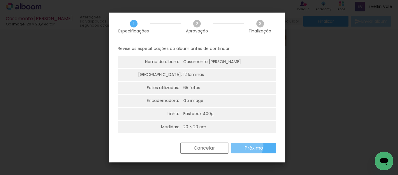
drag, startPoint x: 245, startPoint y: 145, endPoint x: 232, endPoint y: 83, distance: 63.9
click at [0, 0] on slot "Próximo" at bounding box center [0, 0] width 0 height 0
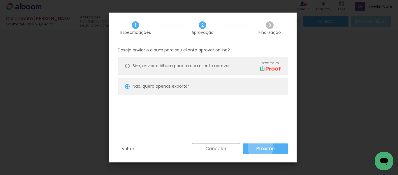
click at [0, 0] on slot "Próximo" at bounding box center [0, 0] width 0 height 0
type input "Alta, 300 DPI"
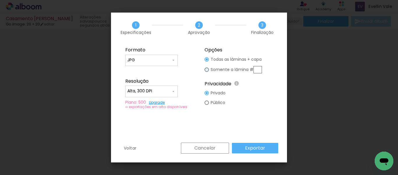
click at [207, 70] on div at bounding box center [207, 69] width 4 height 4
type paper-radio-button "on"
click at [208, 60] on div at bounding box center [207, 59] width 4 height 4
type paper-radio-button "on"
click at [0, 0] on slot "Exportar" at bounding box center [0, 0] width 0 height 0
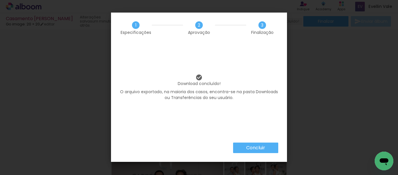
scroll to position [0, 1774]
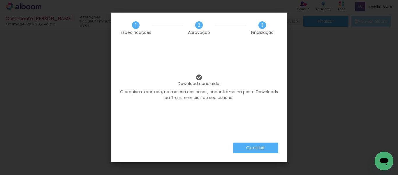
click at [0, 0] on slot "Concluir" at bounding box center [0, 0] width 0 height 0
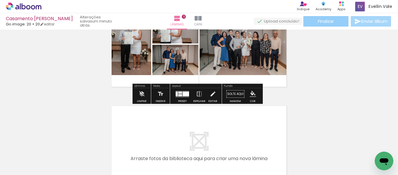
click at [328, 23] on span "Finalizar" at bounding box center [326, 21] width 16 height 4
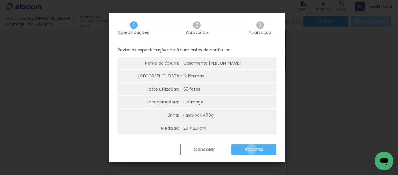
click at [0, 0] on slot "Próximo" at bounding box center [0, 0] width 0 height 0
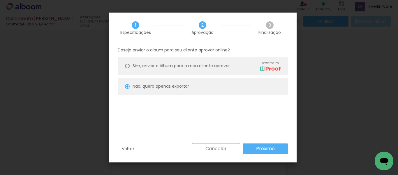
click at [0, 0] on slot "Voltar" at bounding box center [0, 0] width 0 height 0
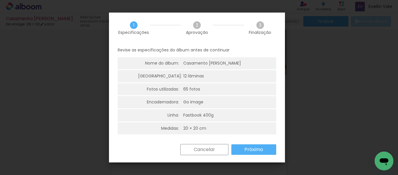
click at [330, 84] on iron-overlay-backdrop at bounding box center [199, 87] width 398 height 175
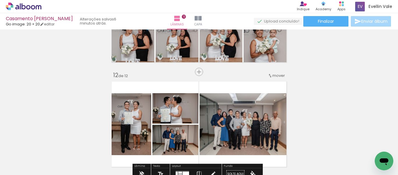
scroll to position [1108, 0]
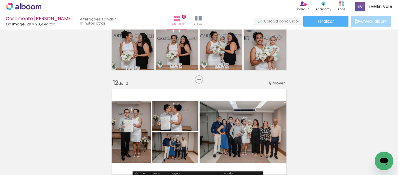
scroll to position [0, 1774]
